Goal: Ask a question: Seek information or help from site administrators or community

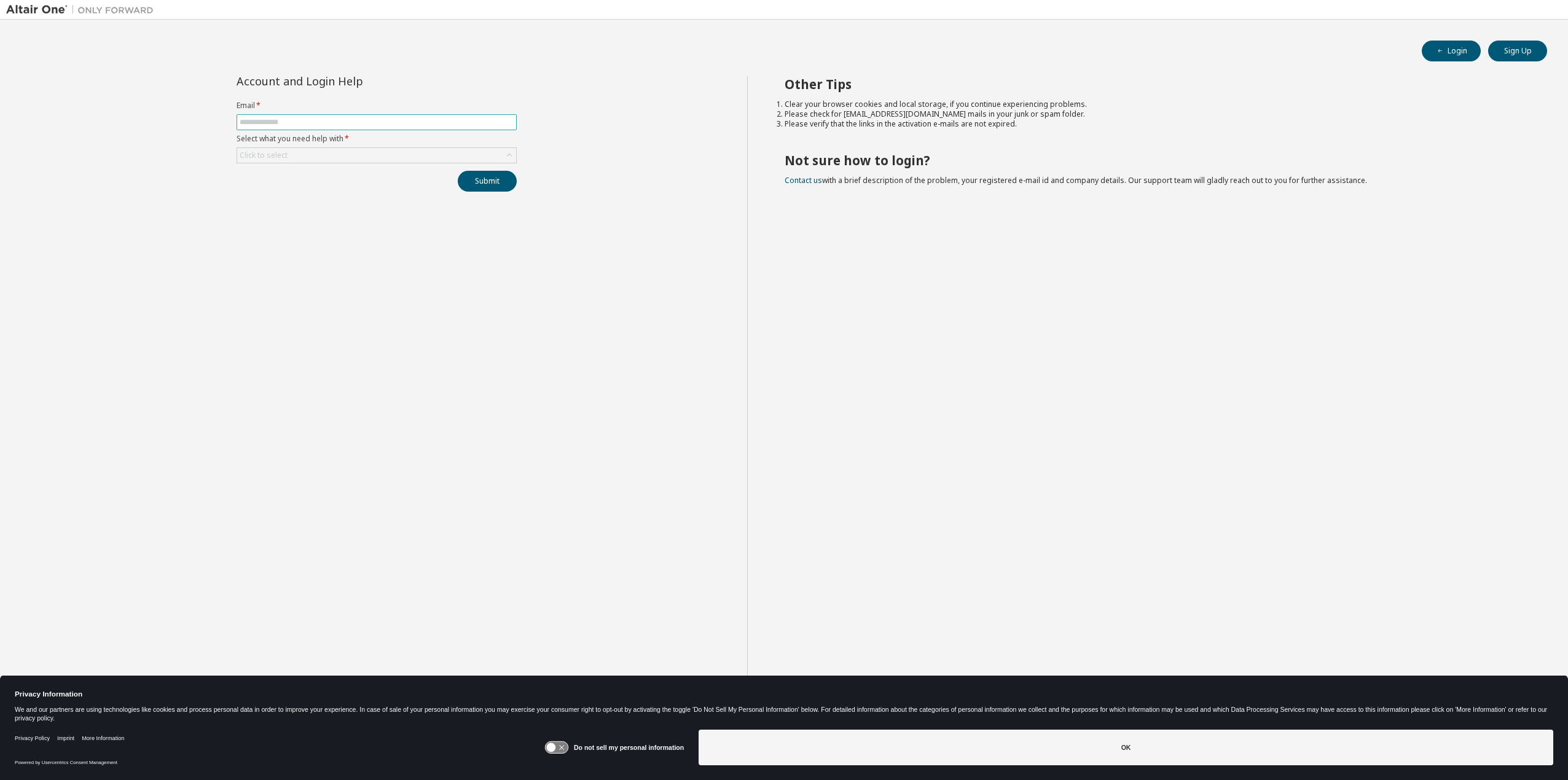
click at [294, 128] on span at bounding box center [376, 122] width 280 height 16
click at [290, 131] on form "Email * Select what you need help with * Click to select" at bounding box center [376, 132] width 280 height 63
click at [276, 123] on input "text" at bounding box center [376, 122] width 274 height 10
drag, startPoint x: 800, startPoint y: 123, endPoint x: 746, endPoint y: 137, distance: 55.8
click at [800, 123] on li "Please verify that the links in the activation e-mails are not expired." at bounding box center [1155, 124] width 741 height 10
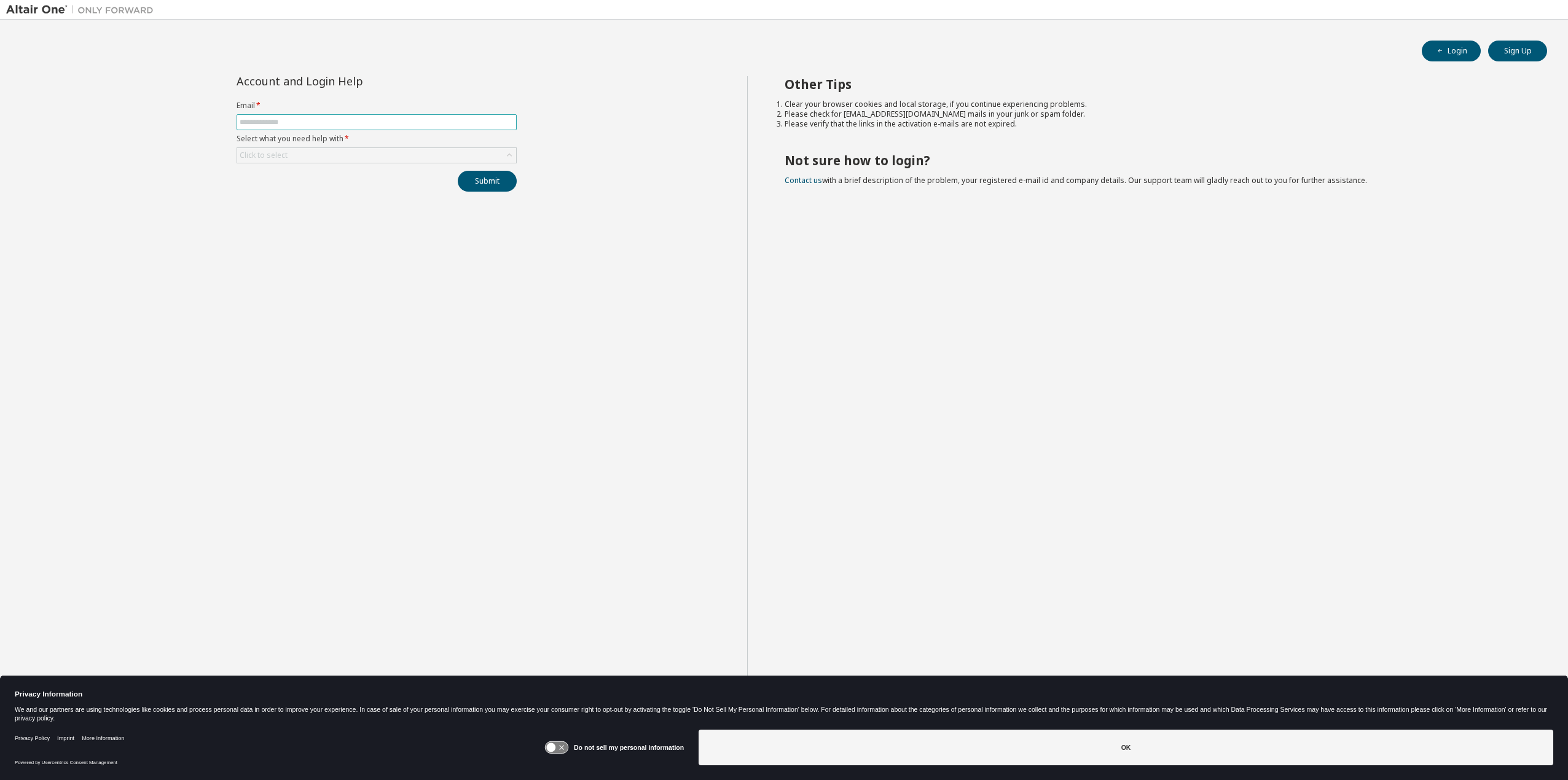
click at [275, 124] on input "text" at bounding box center [376, 122] width 274 height 10
type input "**********"
click at [509, 154] on icon at bounding box center [509, 156] width 5 height 3
click at [298, 193] on li "I forgot my password" at bounding box center [376, 190] width 277 height 16
click at [485, 176] on button "Submit" at bounding box center [487, 181] width 59 height 21
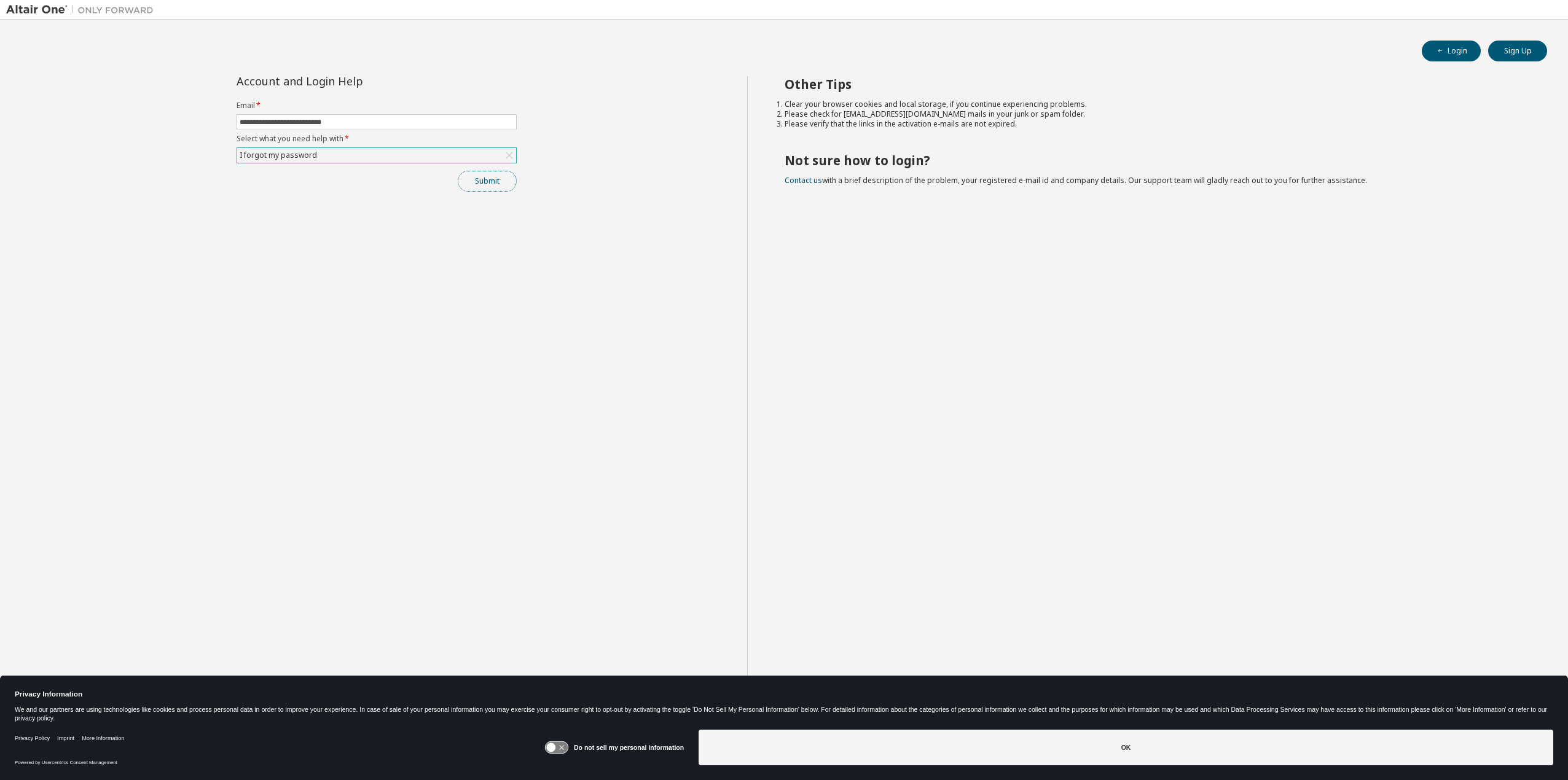
click at [479, 175] on button "Submit" at bounding box center [487, 181] width 59 height 21
click at [485, 181] on button "Submit" at bounding box center [487, 181] width 59 height 21
